Goal: Register for event/course

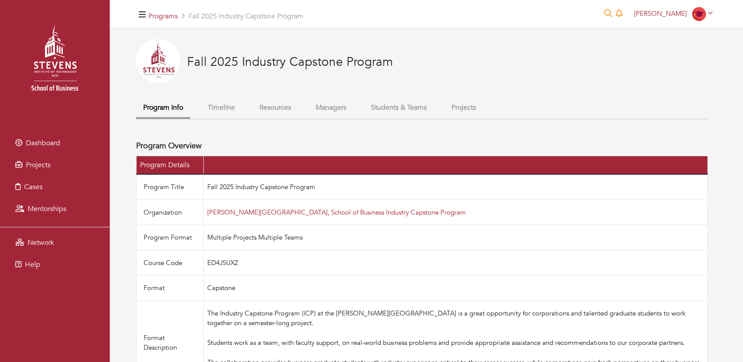
click at [47, 139] on span "Dashboard" at bounding box center [43, 143] width 34 height 10
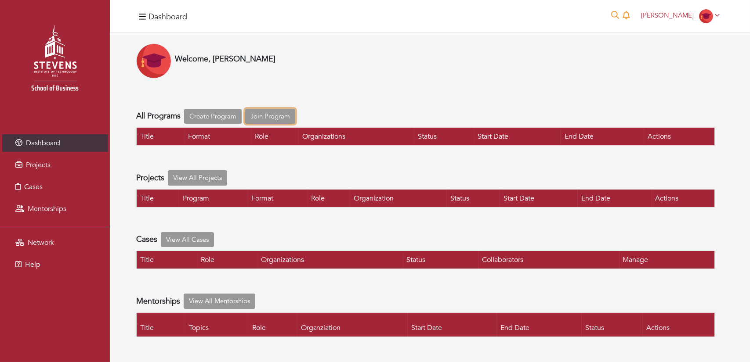
click at [268, 121] on link "Join Program" at bounding box center [270, 116] width 50 height 15
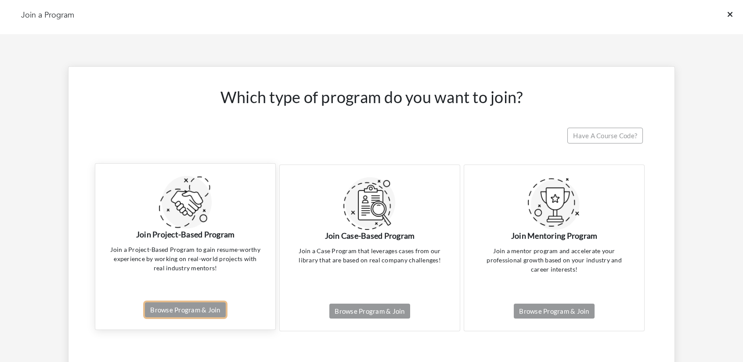
click at [182, 308] on link "Browse Program & Join" at bounding box center [185, 310] width 80 height 15
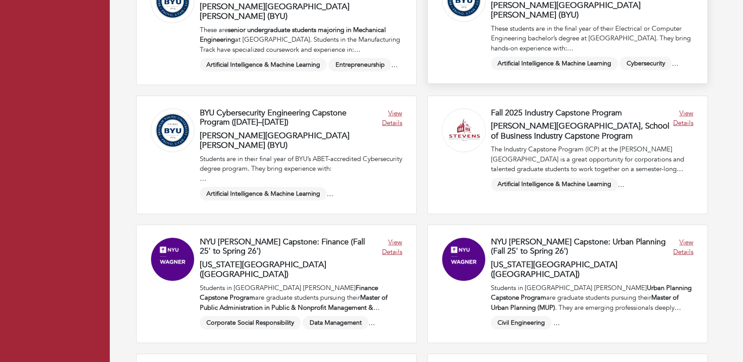
scroll to position [671, 0]
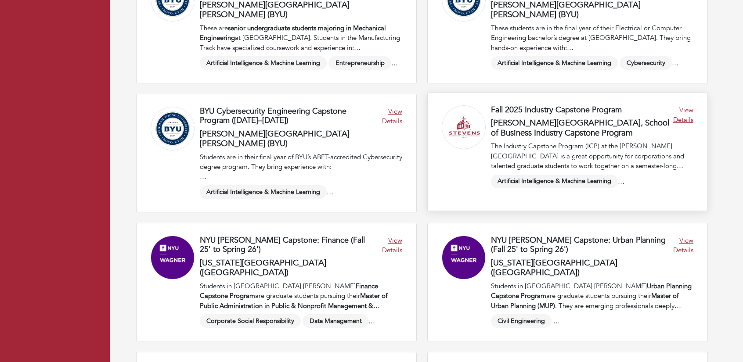
click at [554, 121] on link at bounding box center [568, 152] width 280 height 118
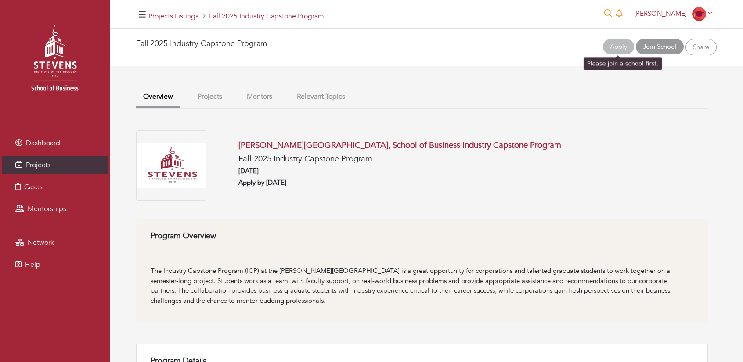
click at [635, 43] on div "Apply Join School Share" at bounding box center [660, 47] width 114 height 16
click at [648, 47] on link "Join School" at bounding box center [660, 46] width 48 height 15
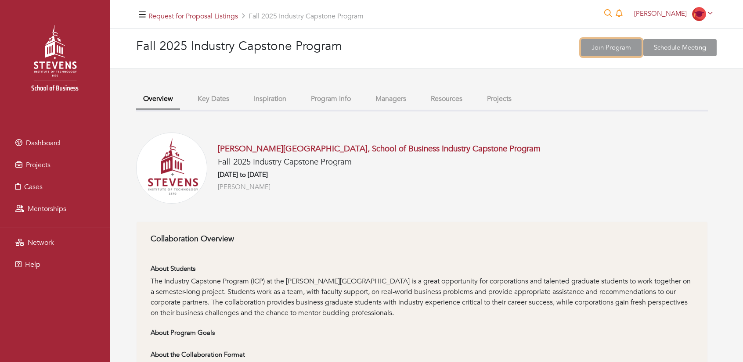
click at [597, 48] on link "Join Program" at bounding box center [611, 47] width 61 height 17
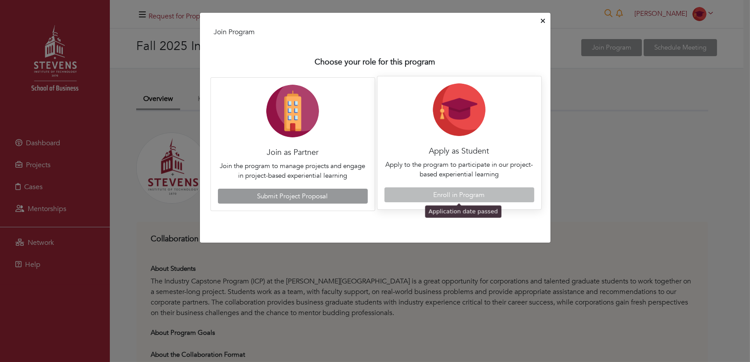
click at [465, 195] on span "Enroll in Program" at bounding box center [459, 195] width 150 height 15
click at [451, 192] on span "Enroll in Program" at bounding box center [459, 195] width 150 height 15
click at [542, 21] on icon "Close" at bounding box center [543, 21] width 4 height 7
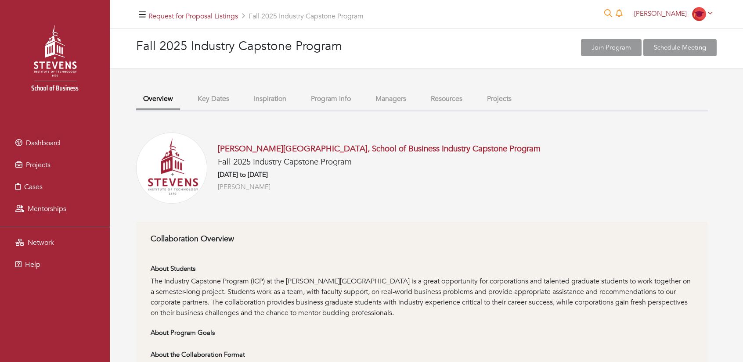
click at [438, 174] on h6 "09/03/2025 to 12/13/2025" at bounding box center [379, 175] width 323 height 8
click at [216, 101] on button "Key Dates" at bounding box center [214, 99] width 46 height 19
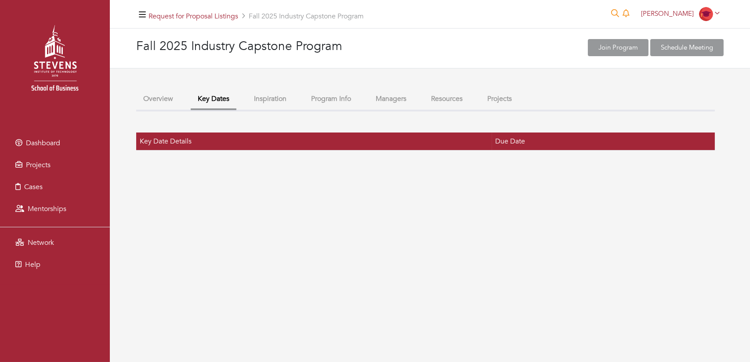
click at [157, 99] on button "Overview" at bounding box center [158, 99] width 44 height 19
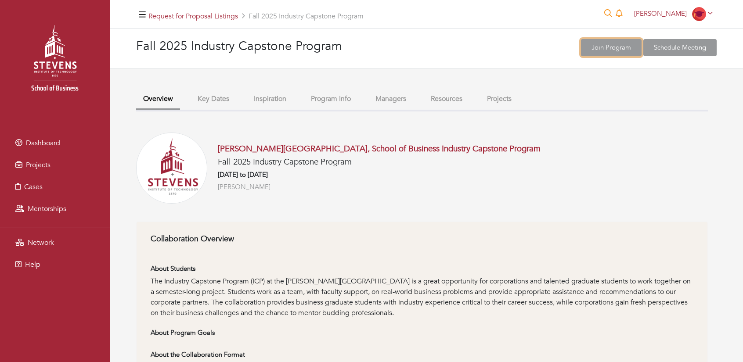
click at [619, 45] on link "Join Program" at bounding box center [611, 47] width 61 height 17
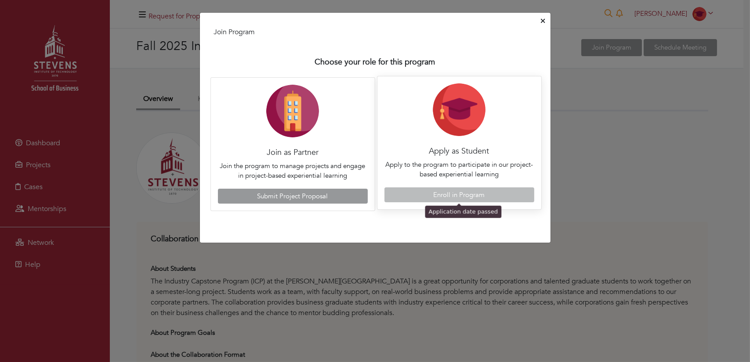
click at [475, 194] on span "Enroll in Program" at bounding box center [459, 195] width 150 height 15
click at [545, 27] on button "Close" at bounding box center [542, 21] width 7 height 14
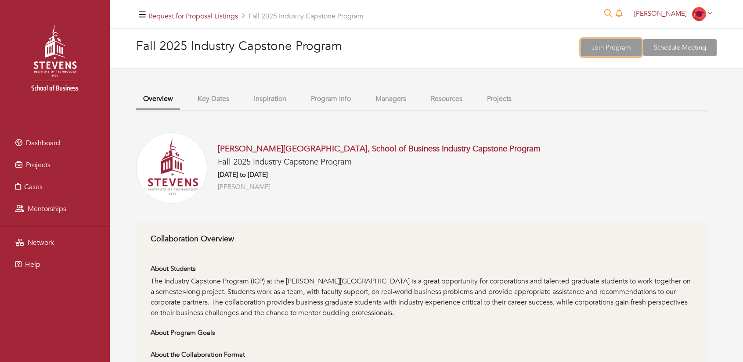
click at [599, 42] on link "Join Program" at bounding box center [611, 47] width 61 height 17
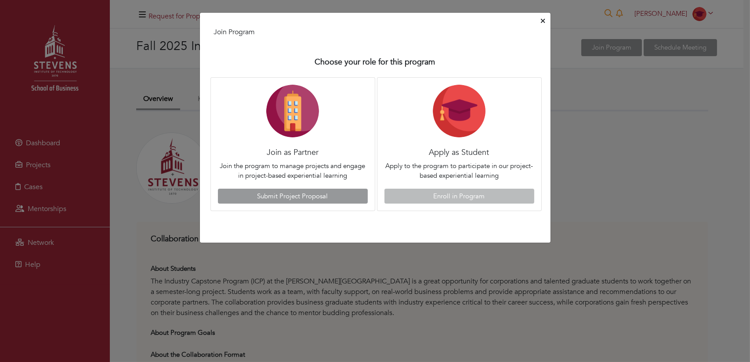
click at [541, 18] on icon "Close" at bounding box center [543, 21] width 4 height 7
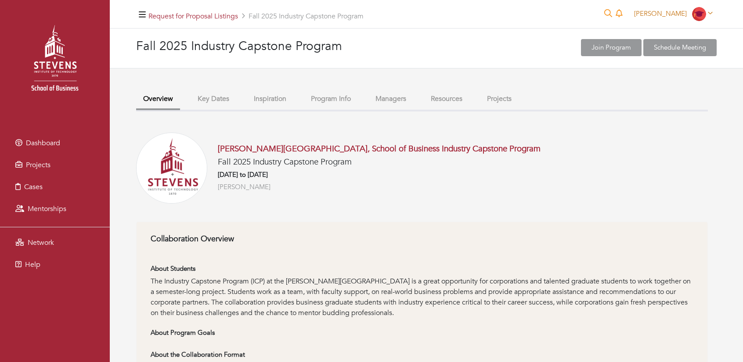
click at [710, 14] on icon at bounding box center [710, 13] width 4 height 3
click at [675, 32] on link "My profile" at bounding box center [681, 34] width 69 height 14
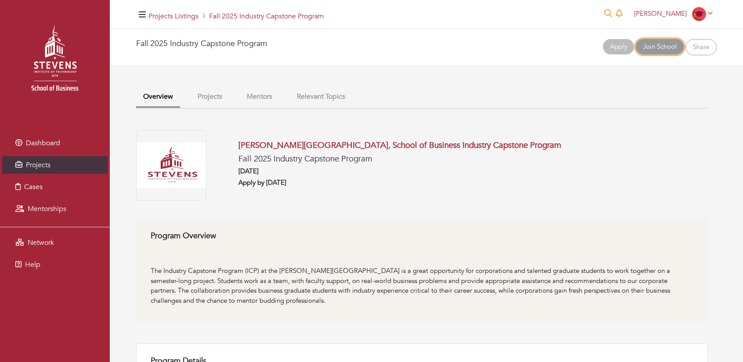
click at [660, 48] on link "Join School" at bounding box center [660, 46] width 48 height 15
click at [610, 47] on span "Apply" at bounding box center [618, 47] width 31 height 16
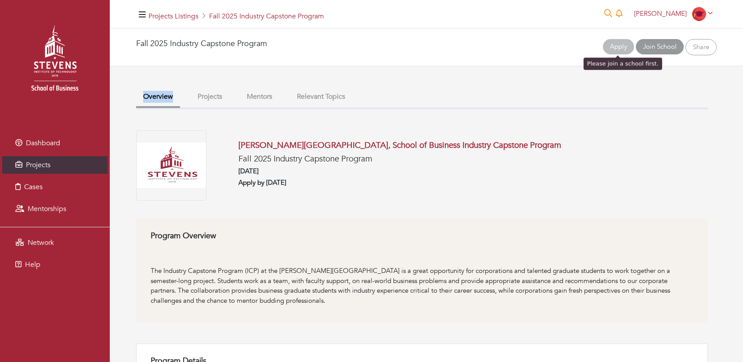
click at [610, 47] on span "Apply" at bounding box center [618, 47] width 31 height 16
click at [654, 51] on link "Join School" at bounding box center [660, 46] width 48 height 15
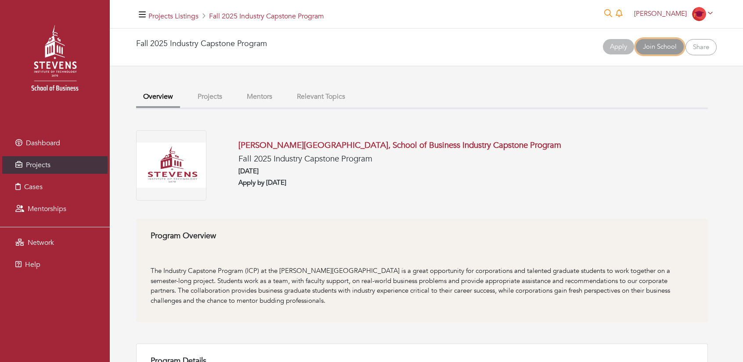
click at [654, 51] on link "Join School" at bounding box center [660, 46] width 48 height 15
click at [707, 48] on link "Share" at bounding box center [701, 47] width 31 height 16
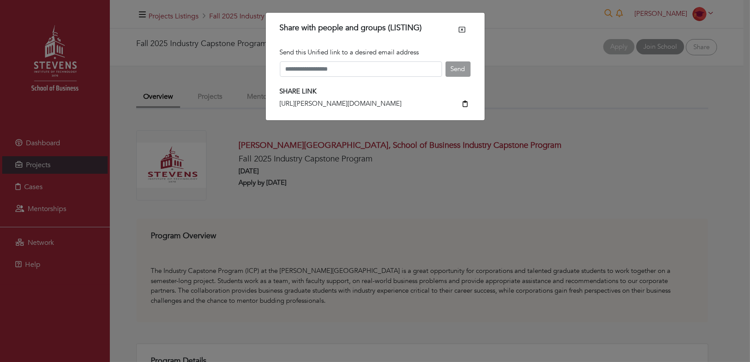
click at [493, 30] on div "Share with people and groups (LISTING) Send this Unified link to a desired emai…" at bounding box center [375, 181] width 750 height 362
click at [594, 107] on div "Share with people and groups (LISTING) Send this Unified link to a desired emai…" at bounding box center [375, 181] width 750 height 362
click at [460, 25] on button "Close" at bounding box center [462, 30] width 10 height 14
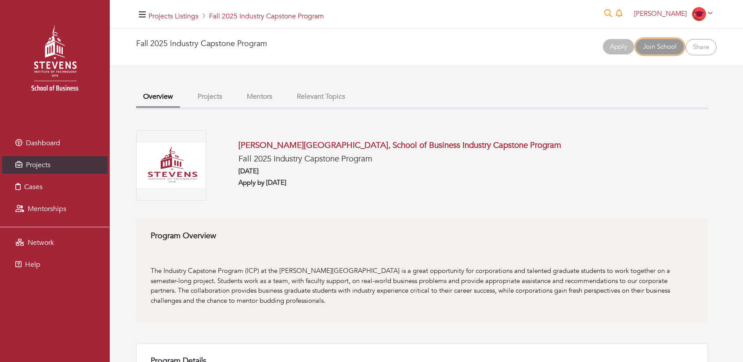
click at [657, 46] on link "Join School" at bounding box center [660, 46] width 48 height 15
